Goal: Information Seeking & Learning: Learn about a topic

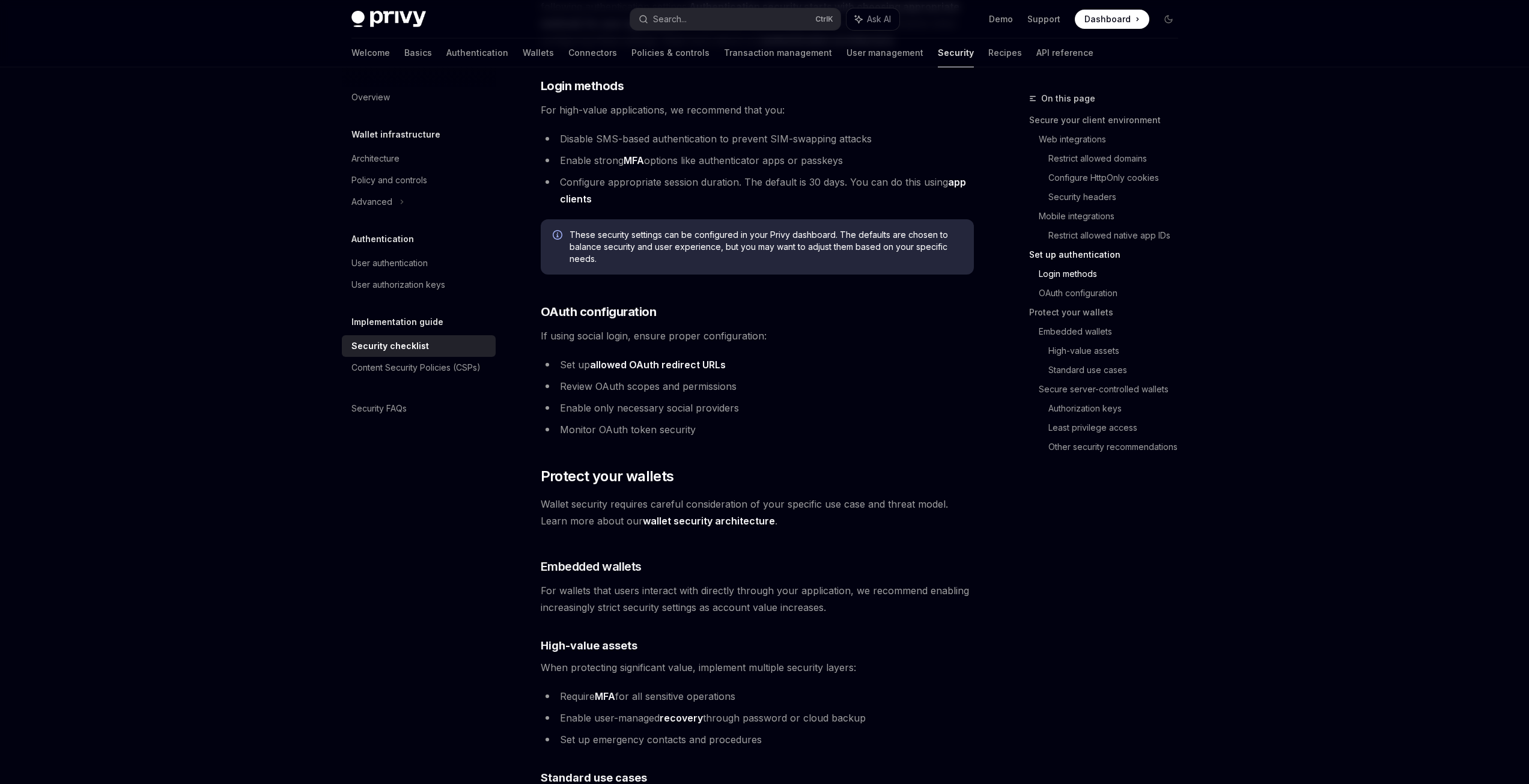
scroll to position [1107, 0]
click at [697, 152] on li "Enable strong MFA options like authenticator apps or passkeys" at bounding box center [757, 160] width 433 height 17
click at [963, 176] on link "app clients" at bounding box center [763, 191] width 406 height 29
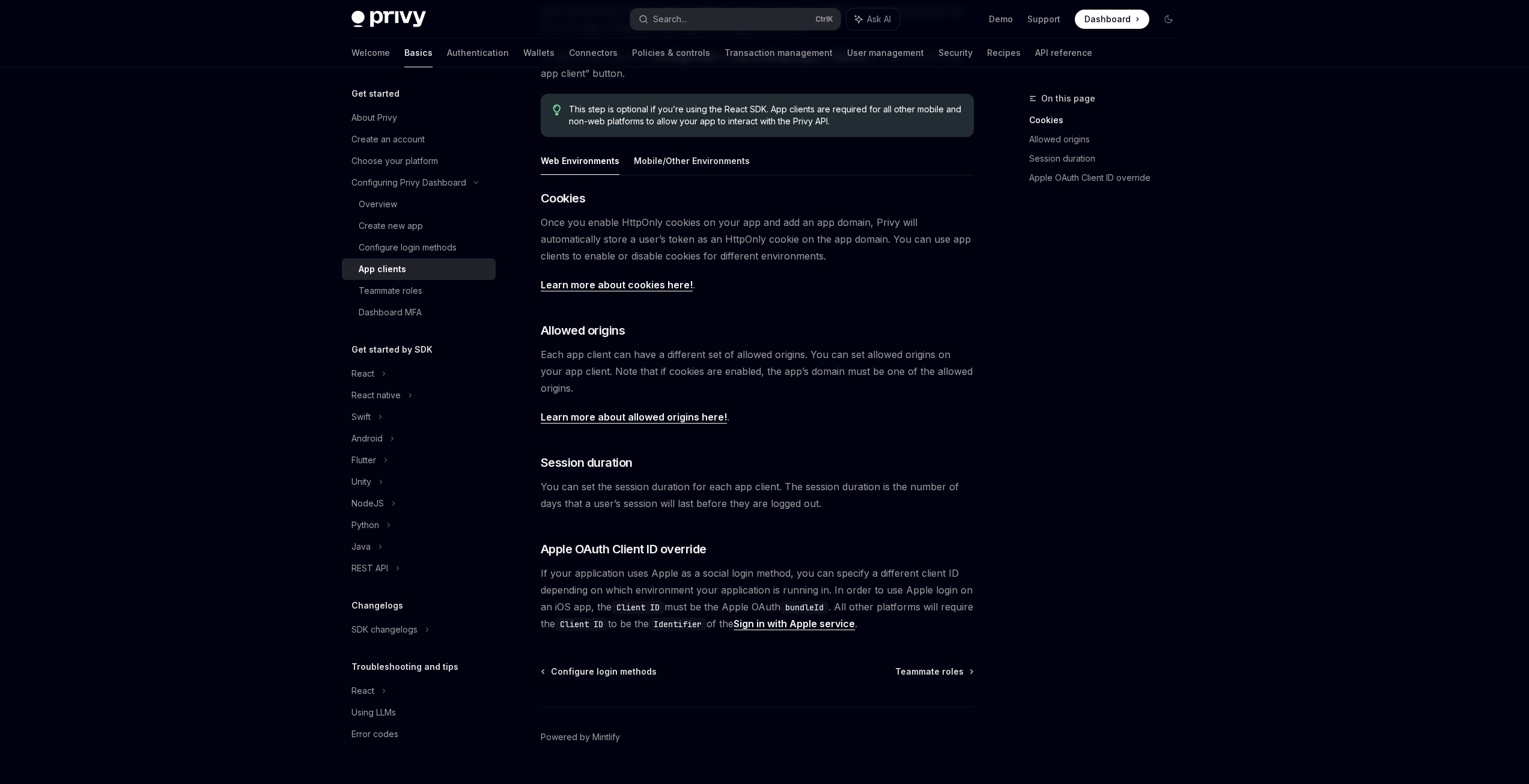
scroll to position [175, 0]
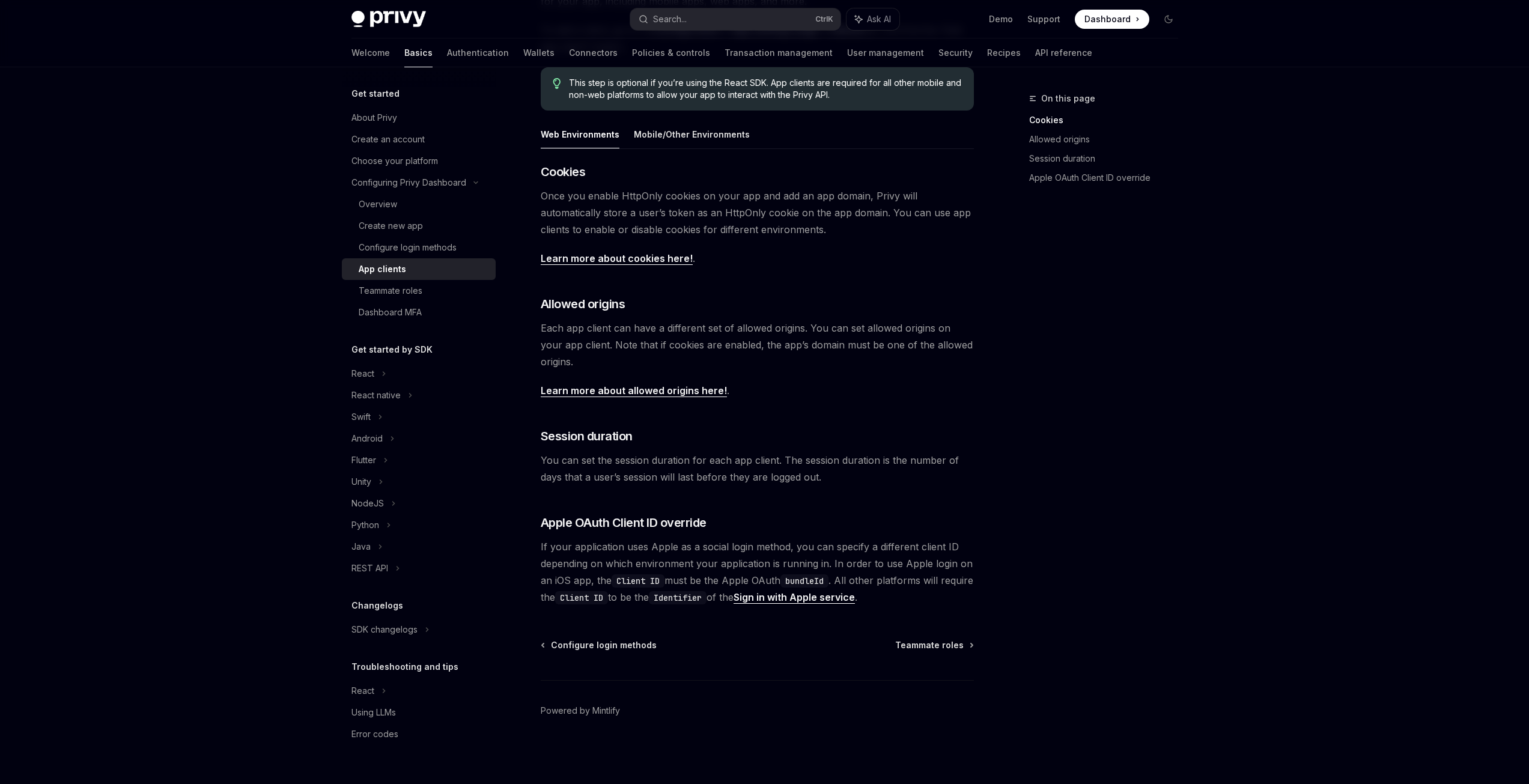
click at [687, 475] on span "You can set the session duration for each app client. The session duration is t…" at bounding box center [757, 468] width 433 height 34
type textarea "*"
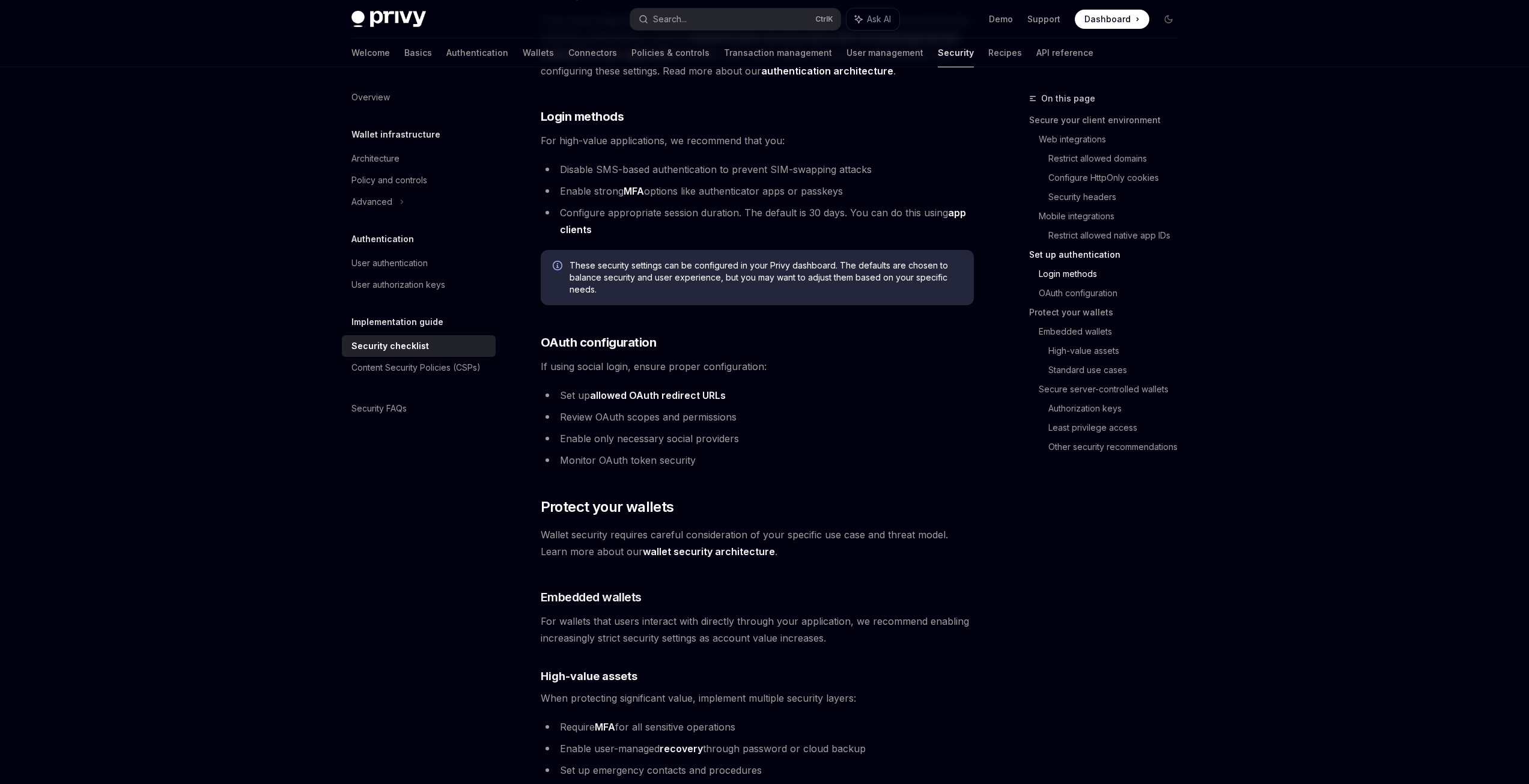
scroll to position [1257, 0]
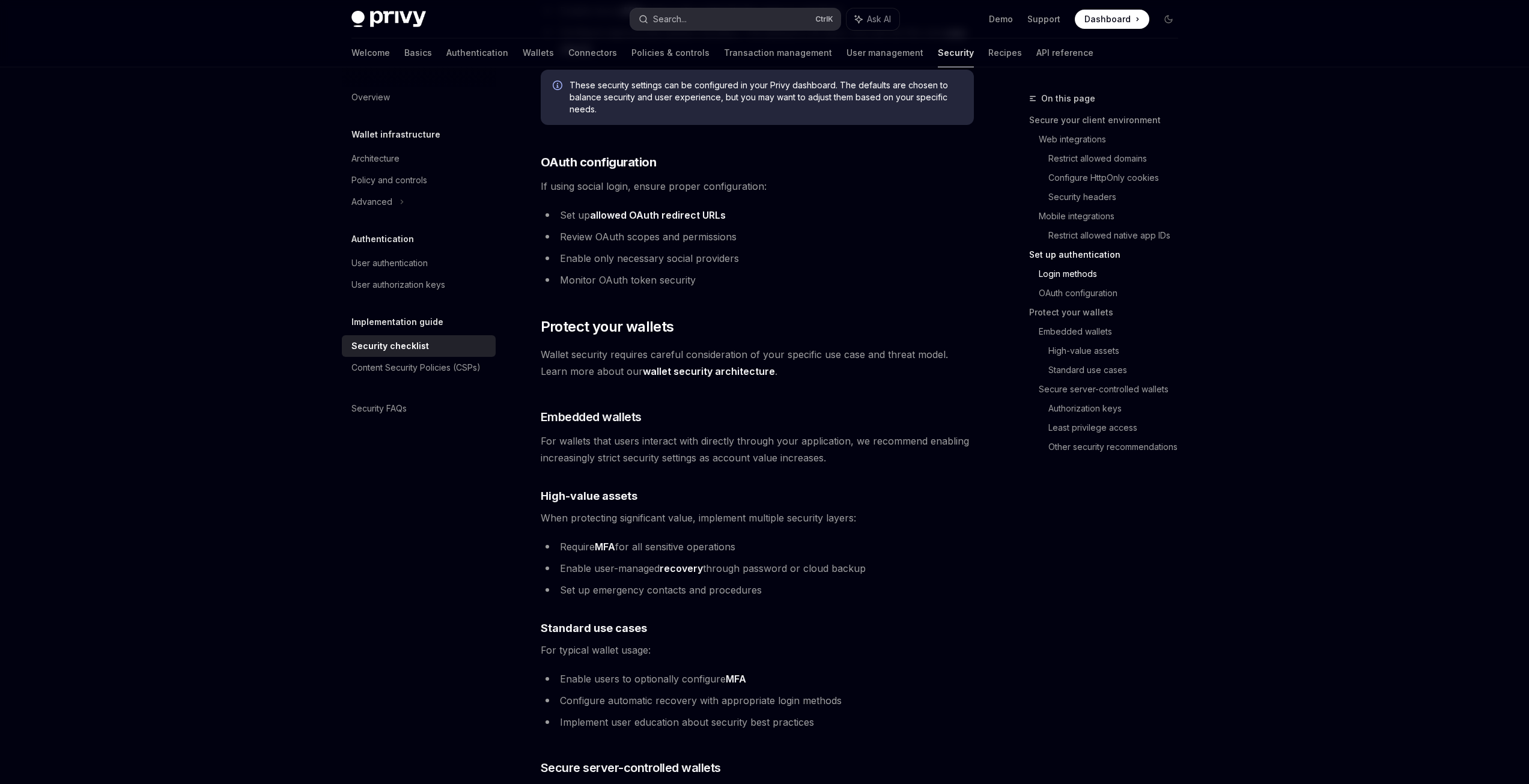
click at [713, 17] on button "Search... Ctrl K" at bounding box center [735, 20] width 210 height 22
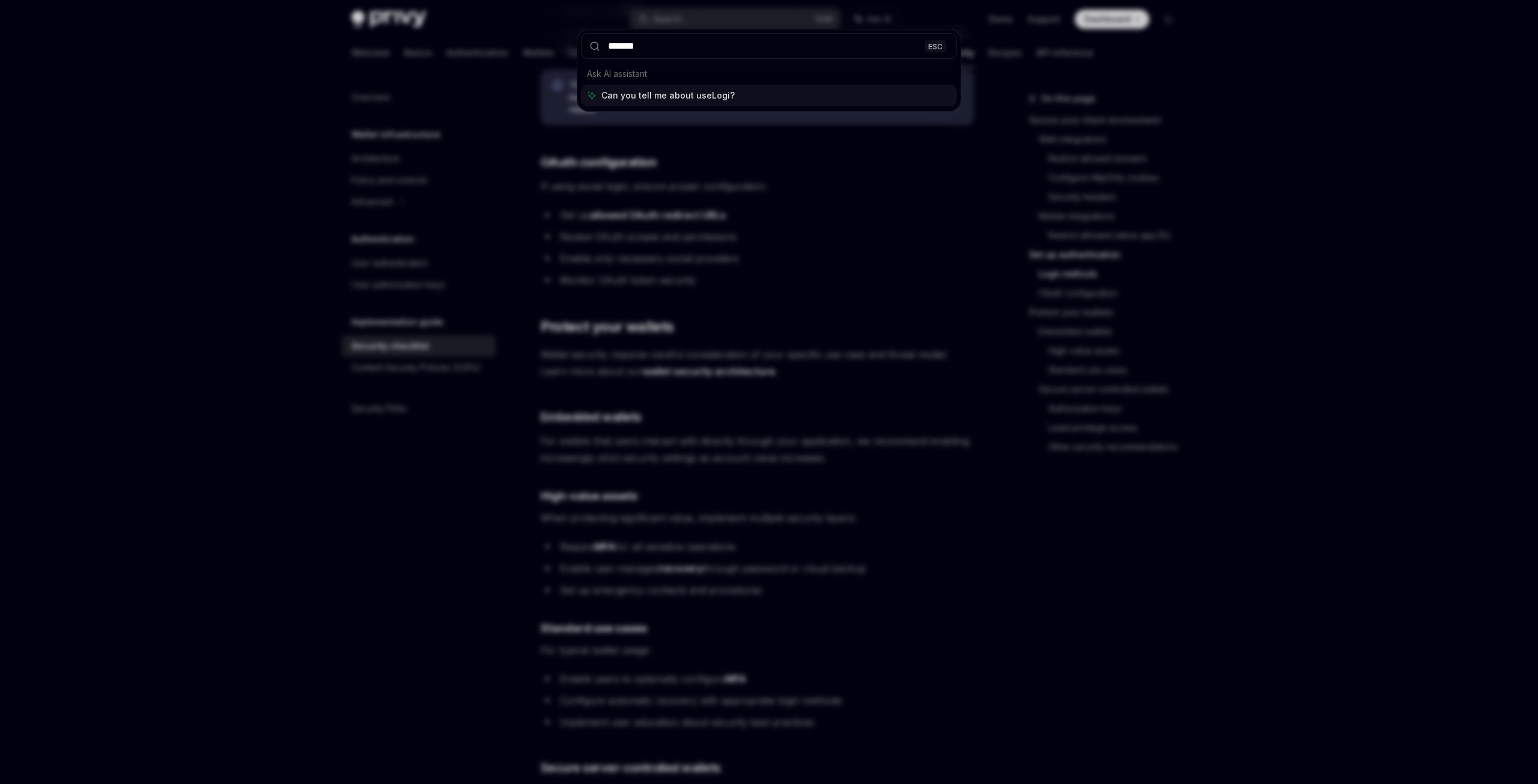
type input "********"
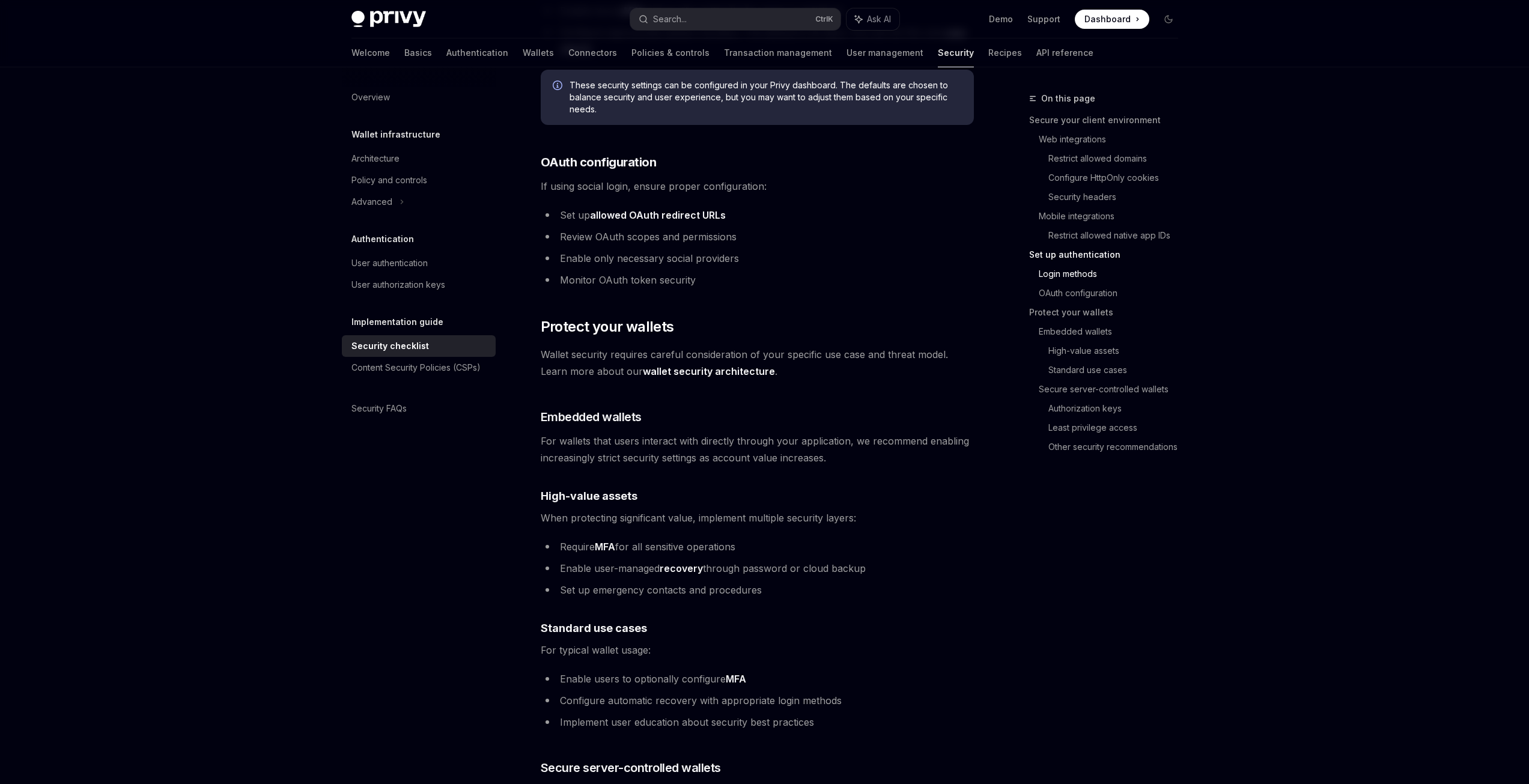
type textarea "*"
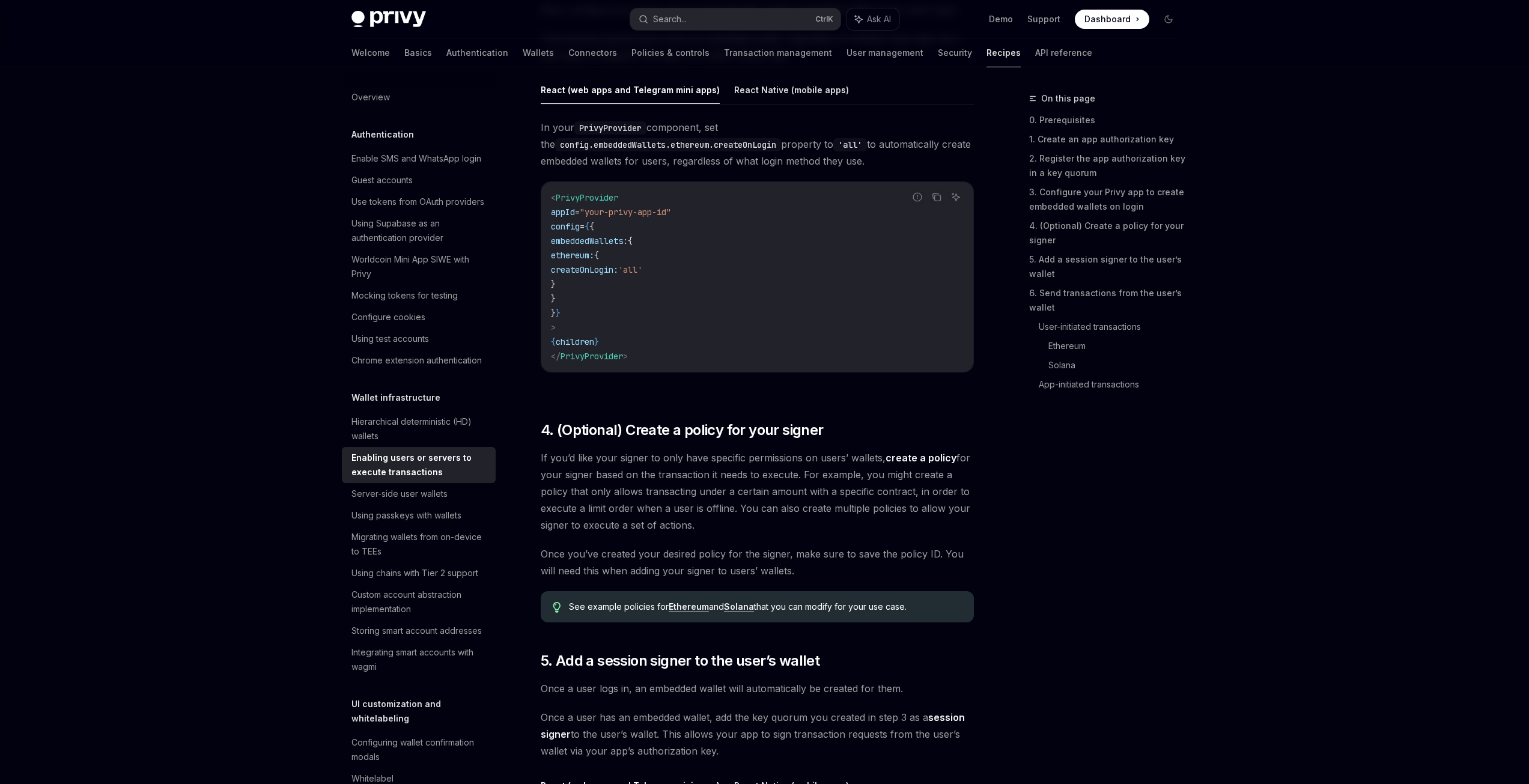
scroll to position [2284, 0]
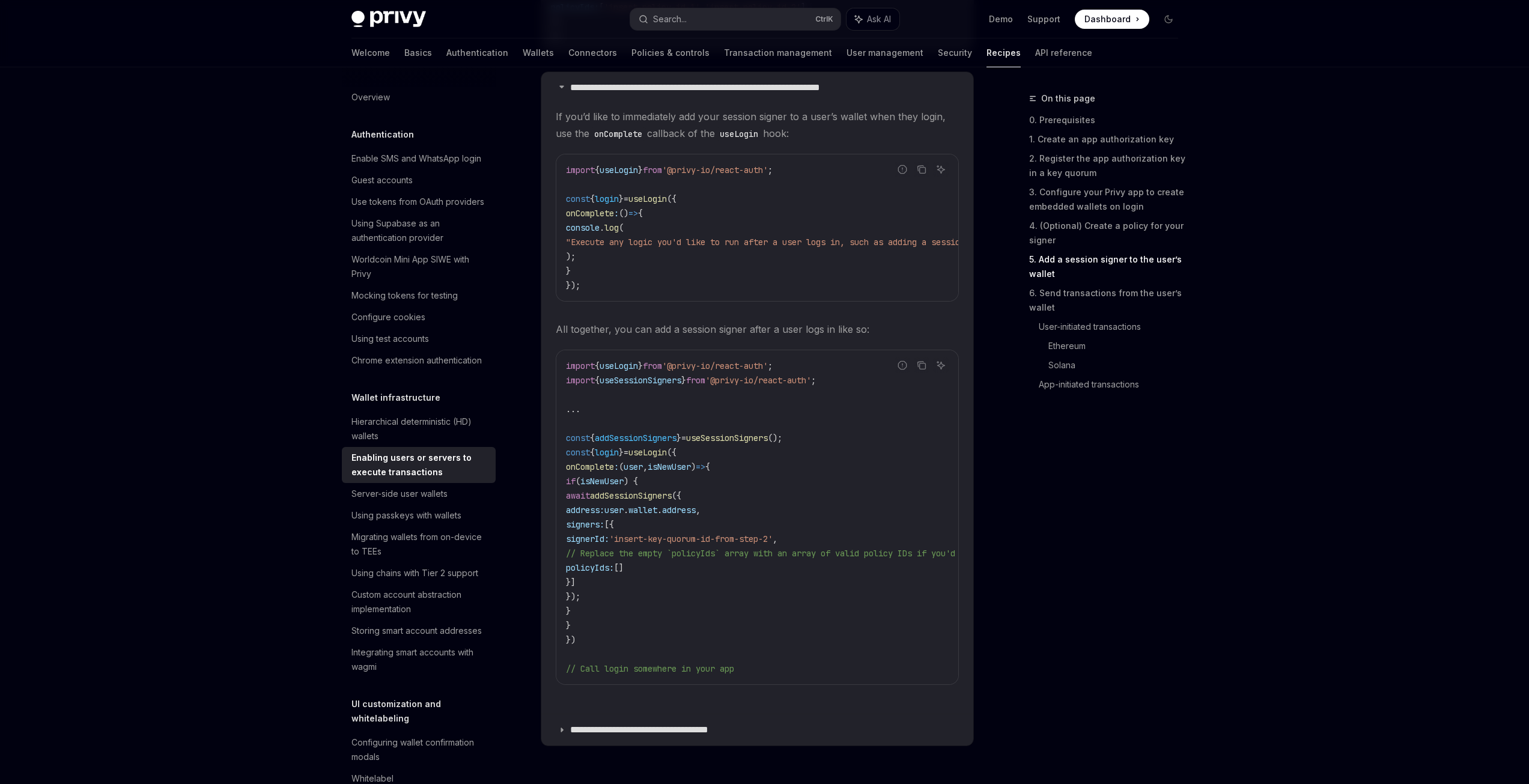
click at [638, 371] on span "useLogin" at bounding box center [618, 365] width 39 height 11
click at [713, 19] on button "Search... Ctrl K" at bounding box center [735, 20] width 210 height 22
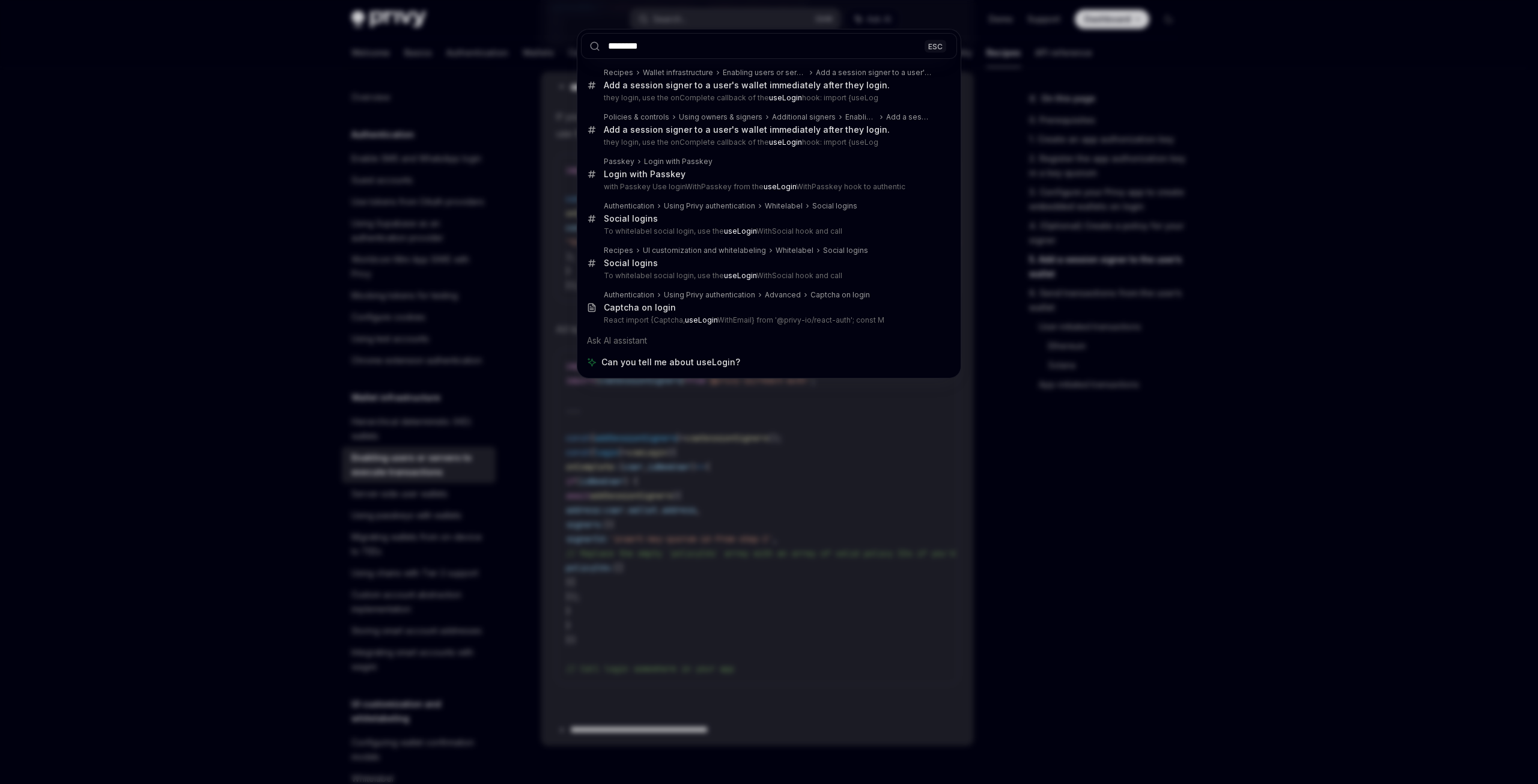
type input "********"
click at [515, 237] on div "******** ESC Recipes Wallet infrastructure Enabling users or servers to execute…" at bounding box center [769, 392] width 1538 height 784
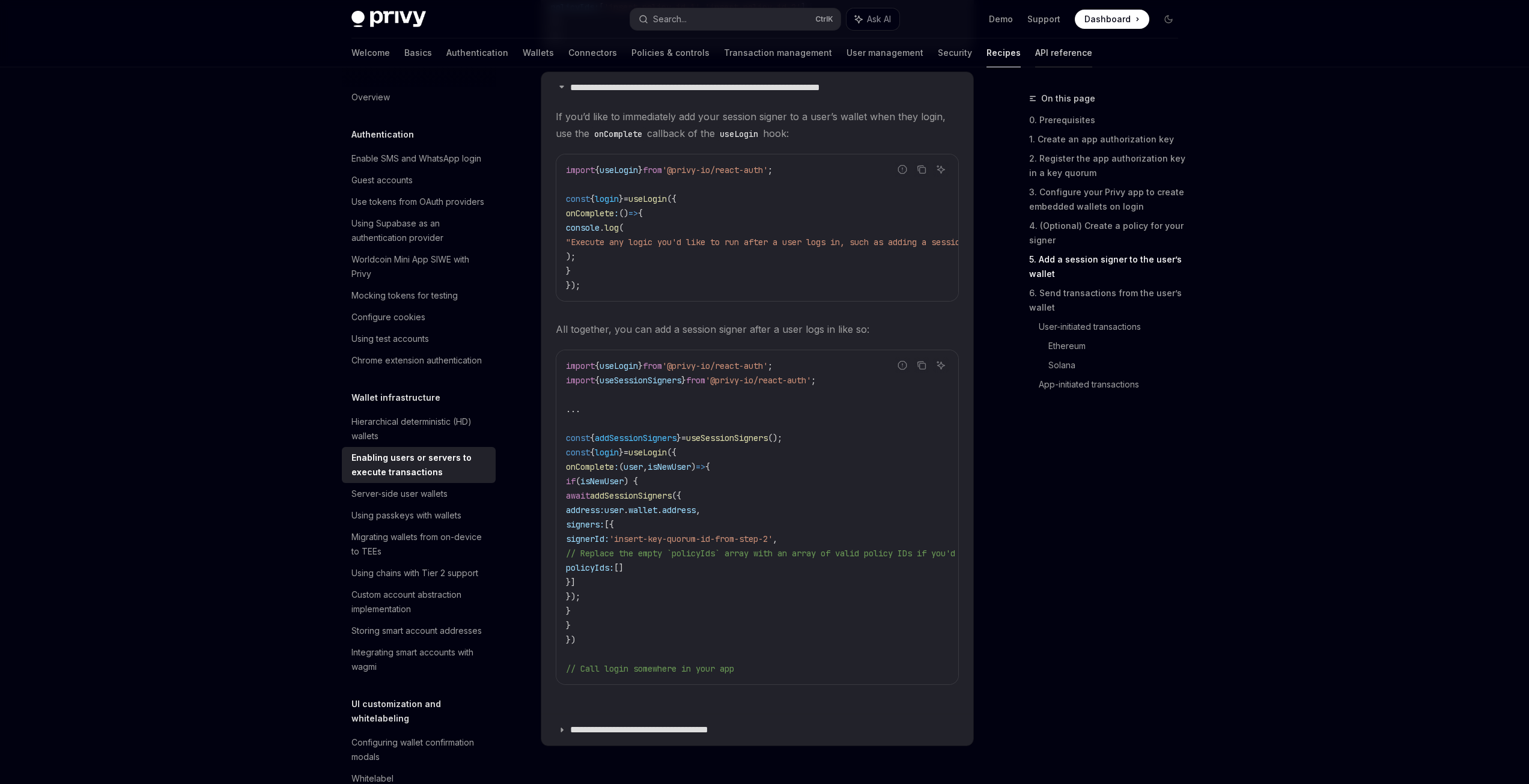
click at [1035, 53] on link "API reference" at bounding box center [1063, 53] width 57 height 28
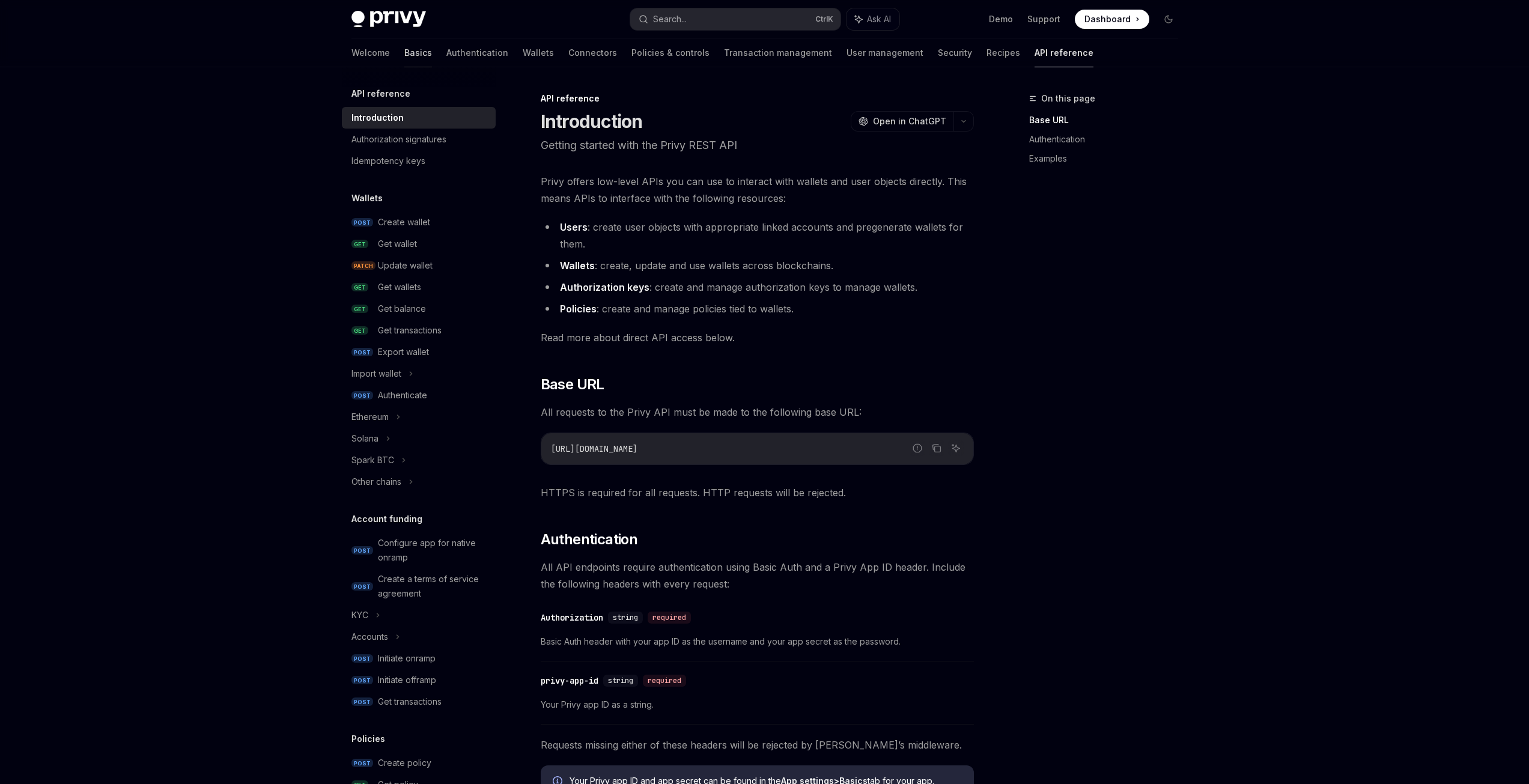
click at [404, 53] on link "Basics" at bounding box center [418, 53] width 28 height 28
type textarea "*"
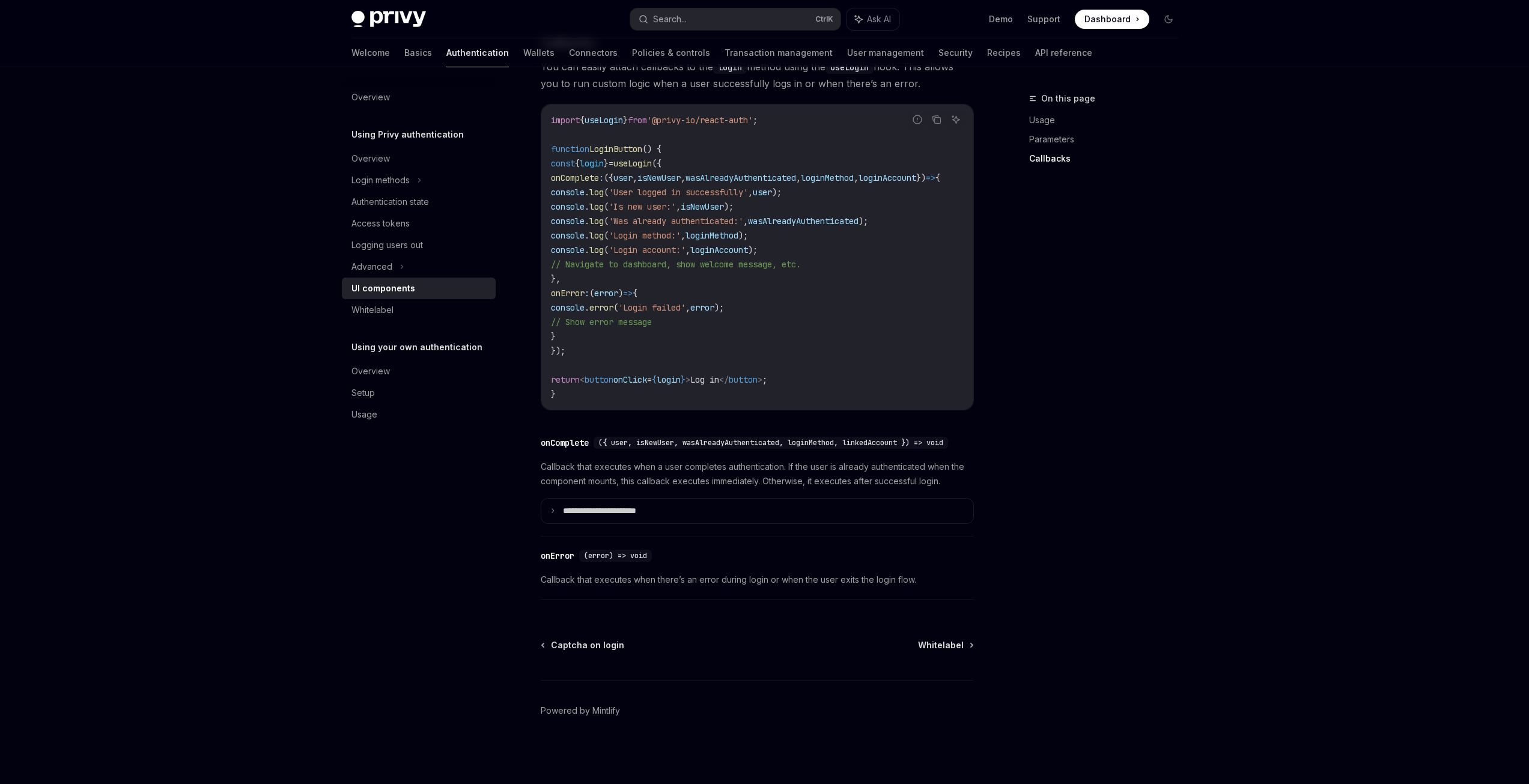
scroll to position [1502, 0]
click at [704, 507] on summary "**********" at bounding box center [757, 511] width 432 height 26
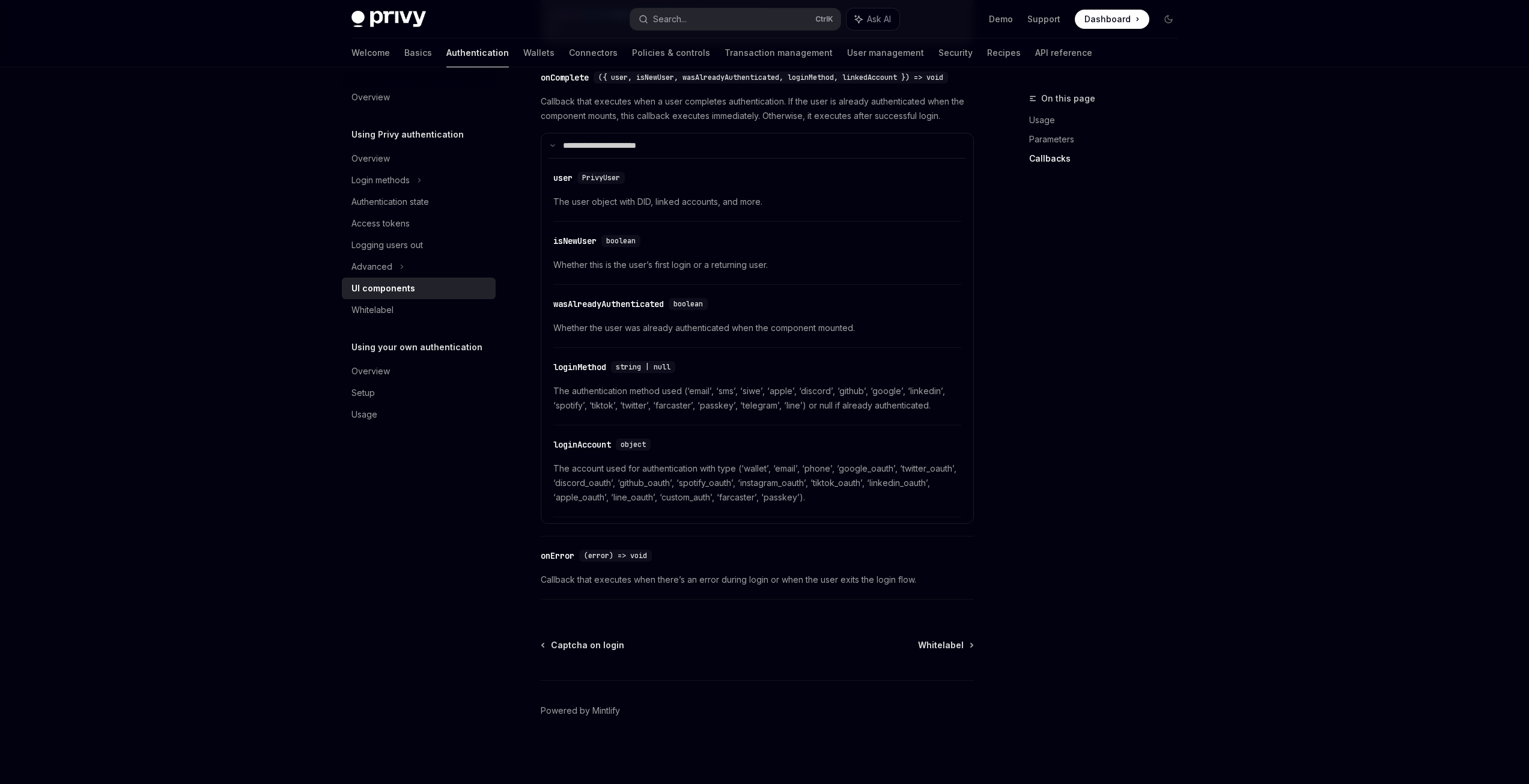
scroll to position [1870, 0]
